Goal: Find specific page/section: Find specific page/section

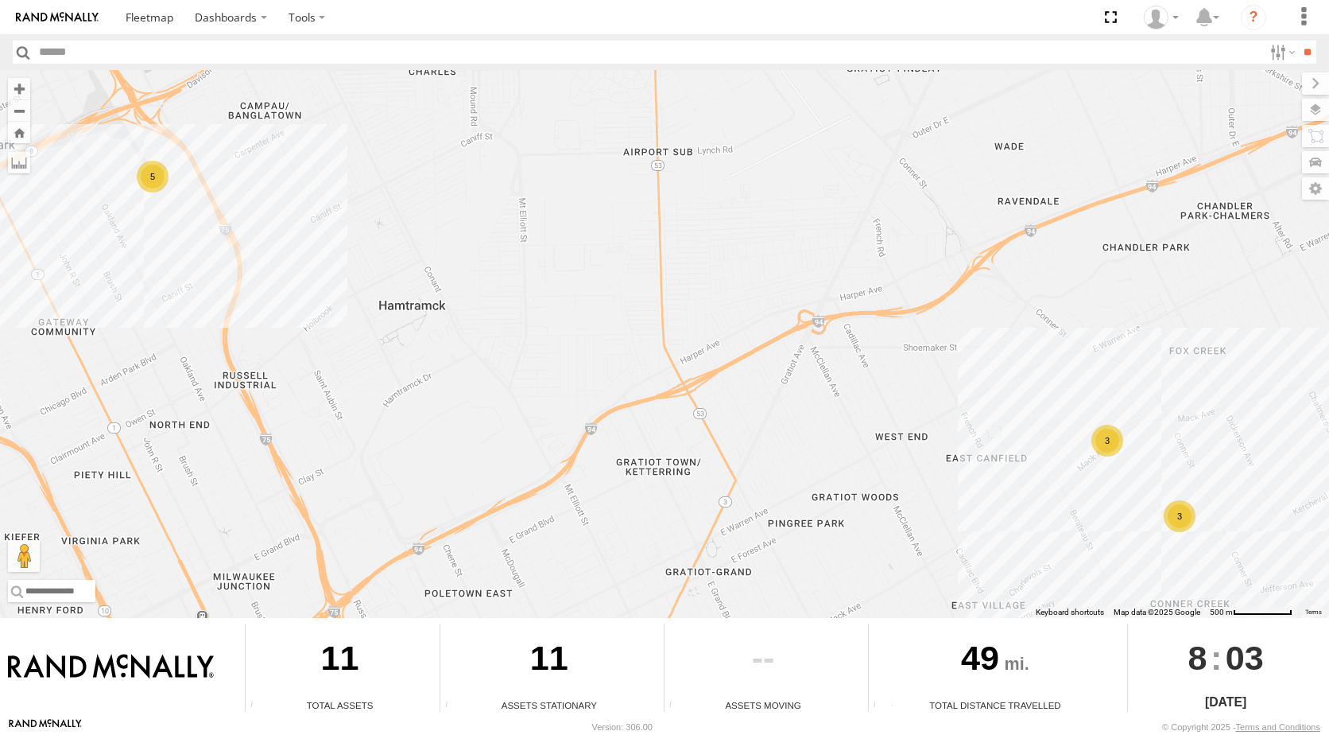
click at [1172, 522] on div "3" at bounding box center [1180, 516] width 32 height 32
